Goal: Communication & Community: Answer question/provide support

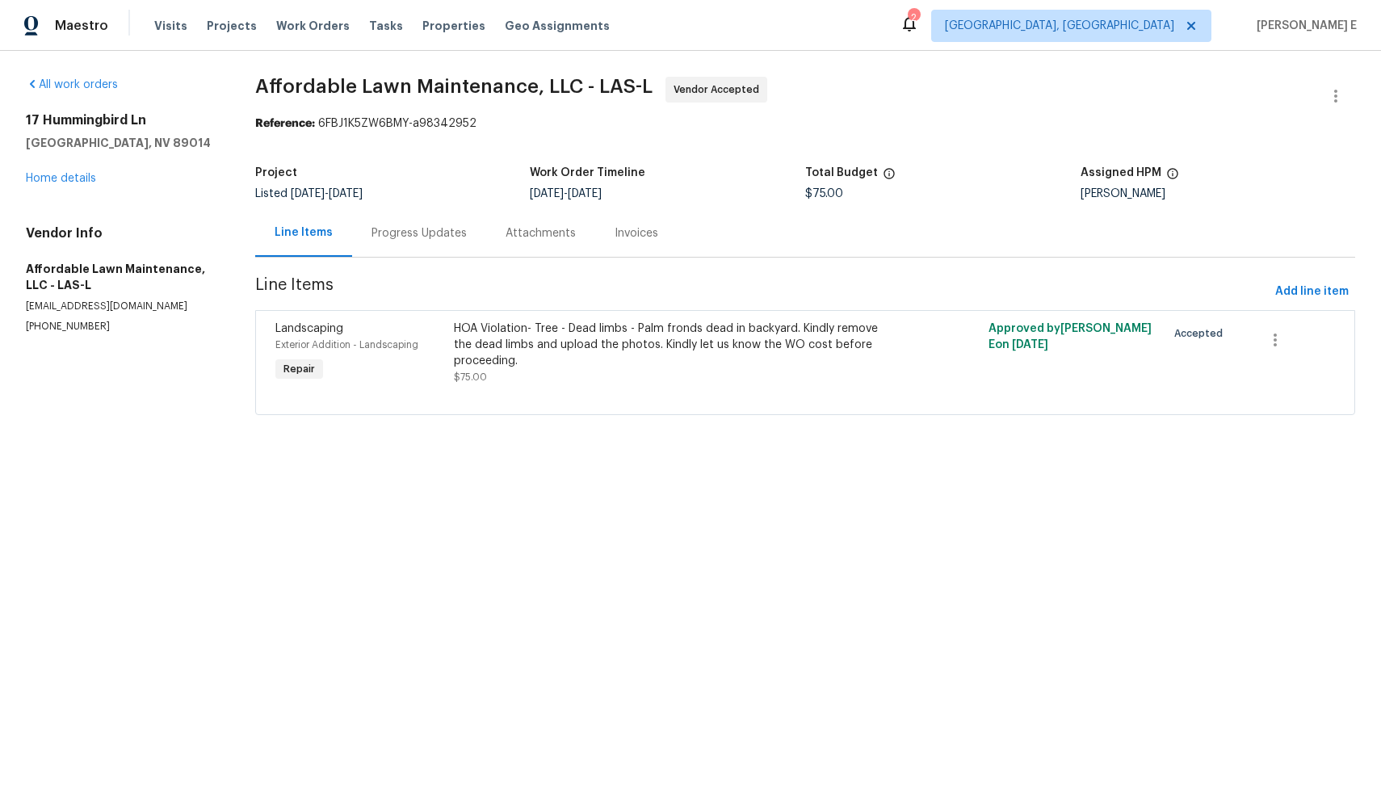
click at [388, 233] on div "Progress Updates" at bounding box center [419, 233] width 95 height 16
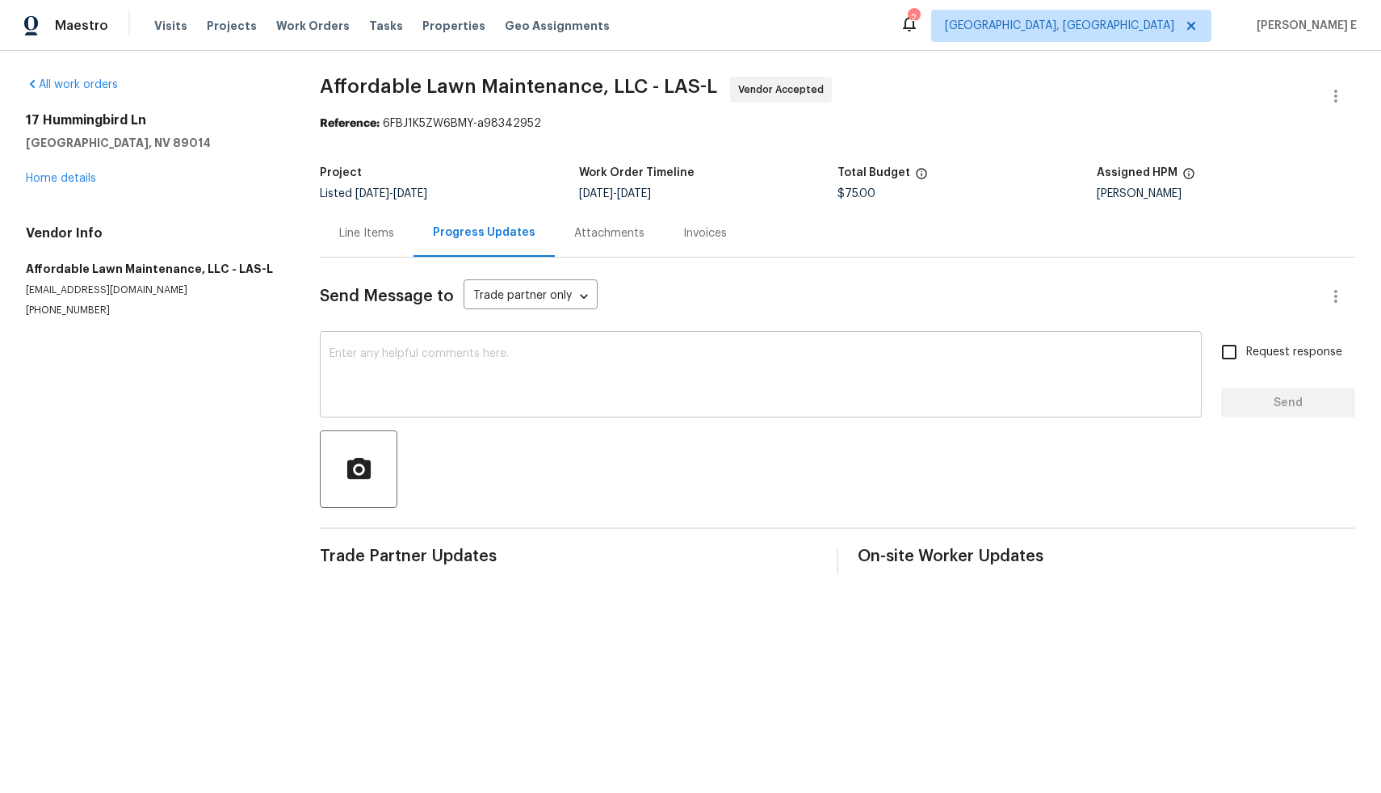
click at [513, 372] on textarea at bounding box center [761, 376] width 863 height 57
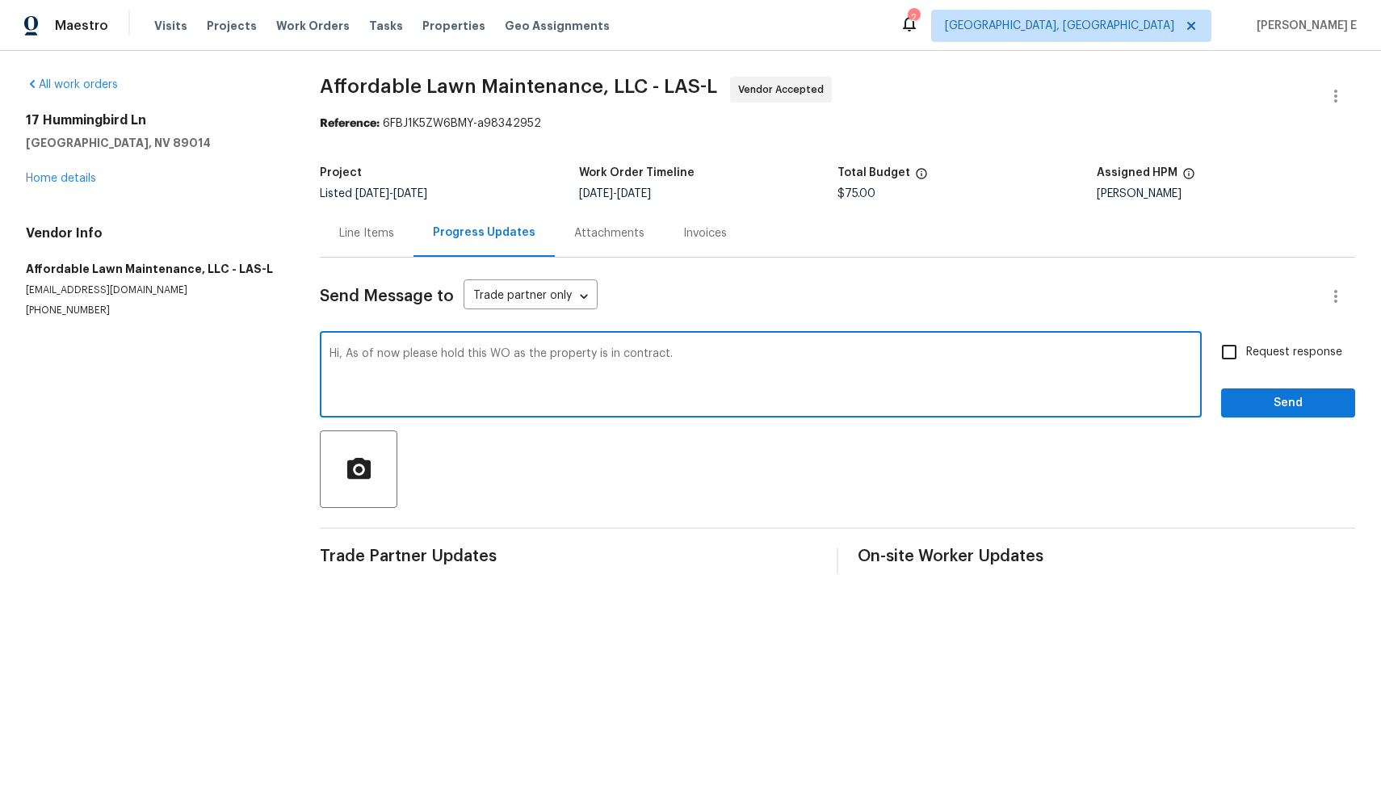
click at [711, 353] on textarea "Hi, As of now please hold this WO as the property is in contract." at bounding box center [761, 376] width 863 height 57
type textarea "Hi, As of now please hold this WO as the property is in contract. If anything g…"
click at [1218, 353] on input "Request response" at bounding box center [1229, 352] width 34 height 34
checkbox input "true"
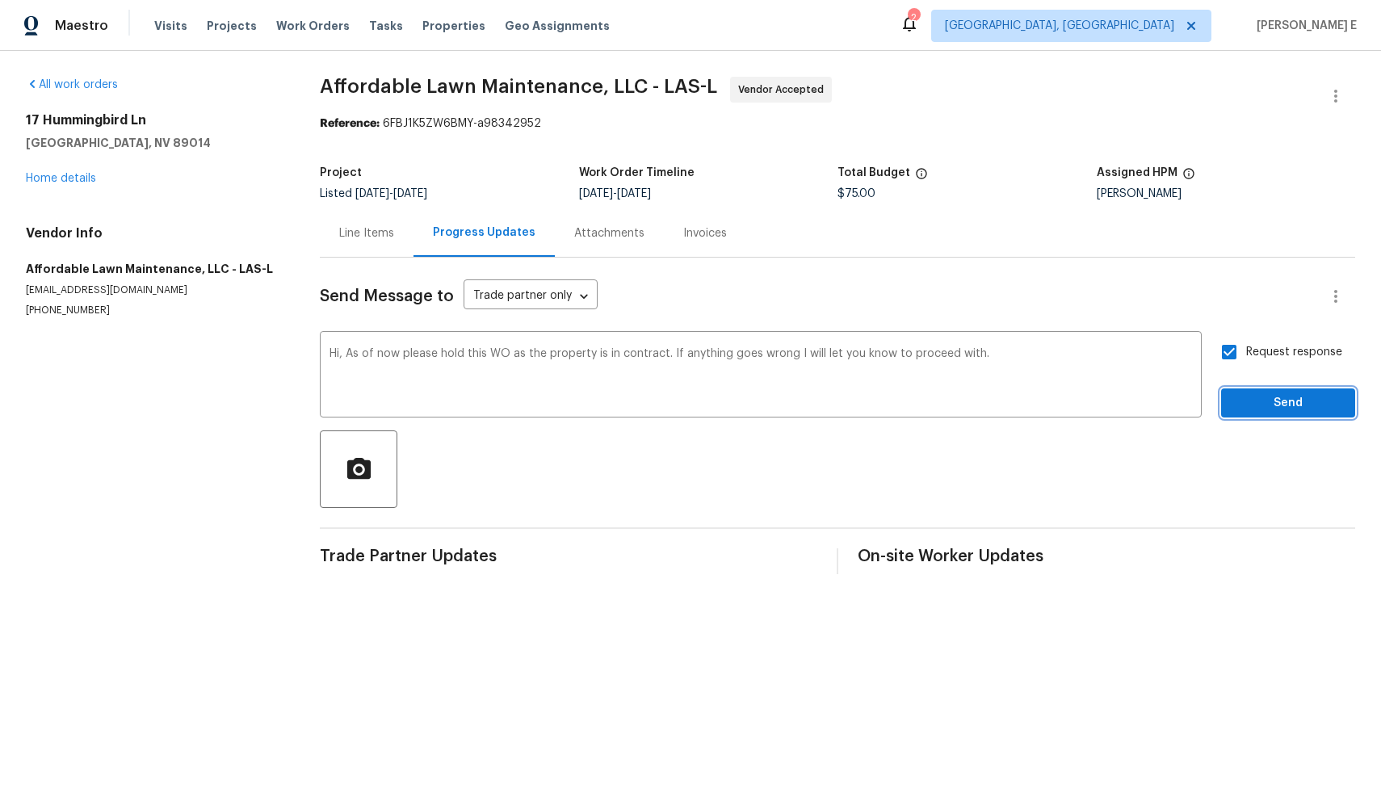
click at [1246, 397] on span "Send" at bounding box center [1288, 403] width 108 height 20
